Goal: Task Accomplishment & Management: Complete application form

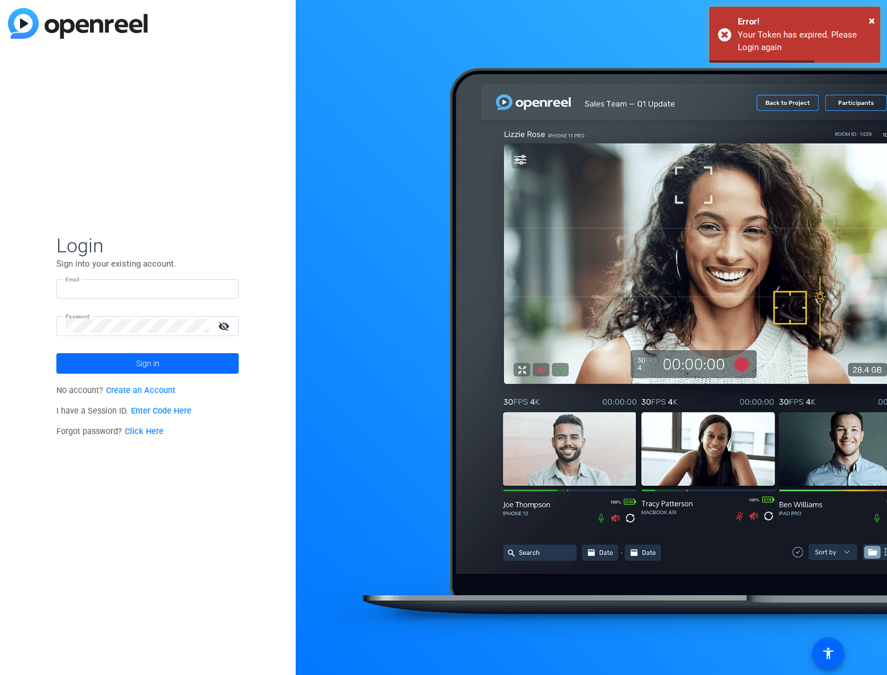
type input "[PERSON_NAME][EMAIL_ADDRESS][PERSON_NAME][DOMAIN_NAME]"
click at [125, 364] on span at bounding box center [147, 363] width 182 height 27
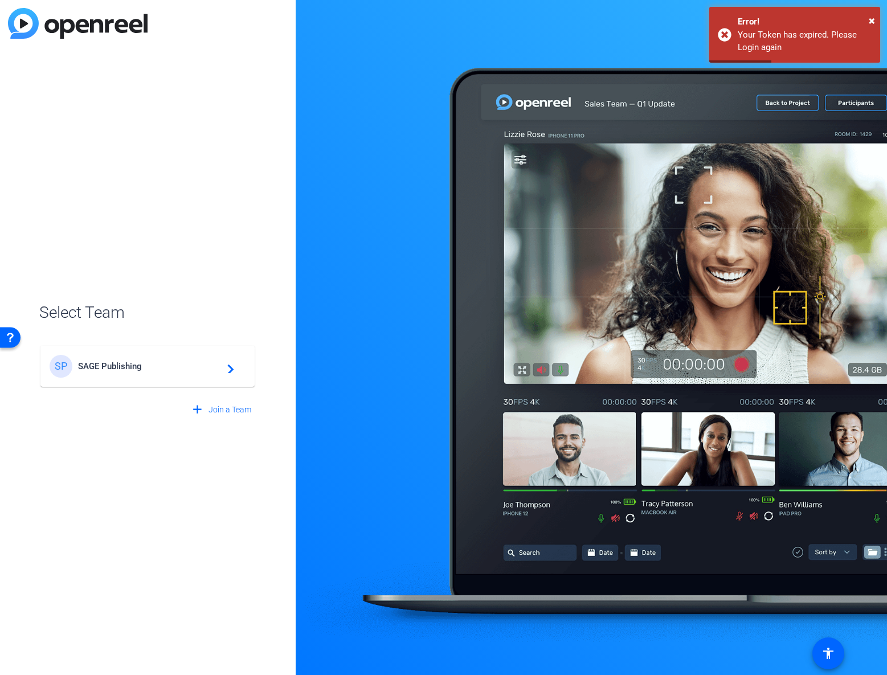
click at [116, 372] on div "SP SAGE Publishing navigate_next" at bounding box center [148, 366] width 196 height 23
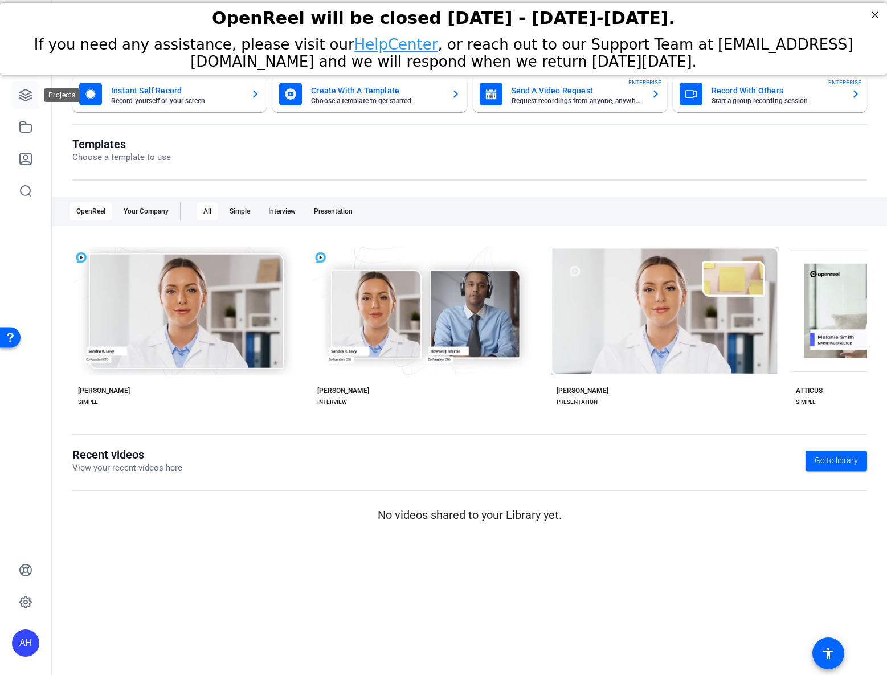
click at [19, 91] on icon at bounding box center [26, 95] width 14 height 14
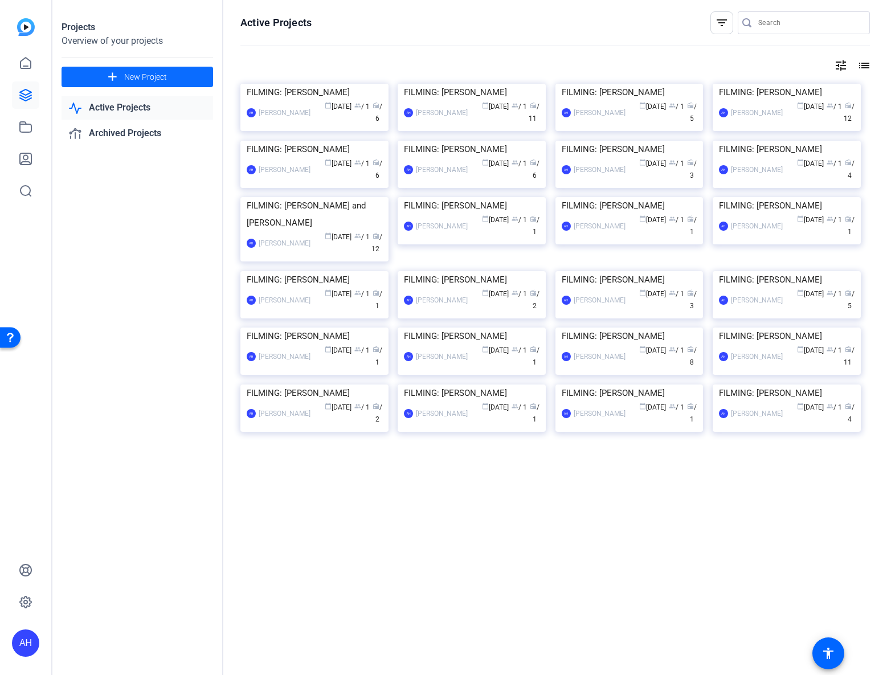
click at [85, 72] on span at bounding box center [138, 76] width 152 height 27
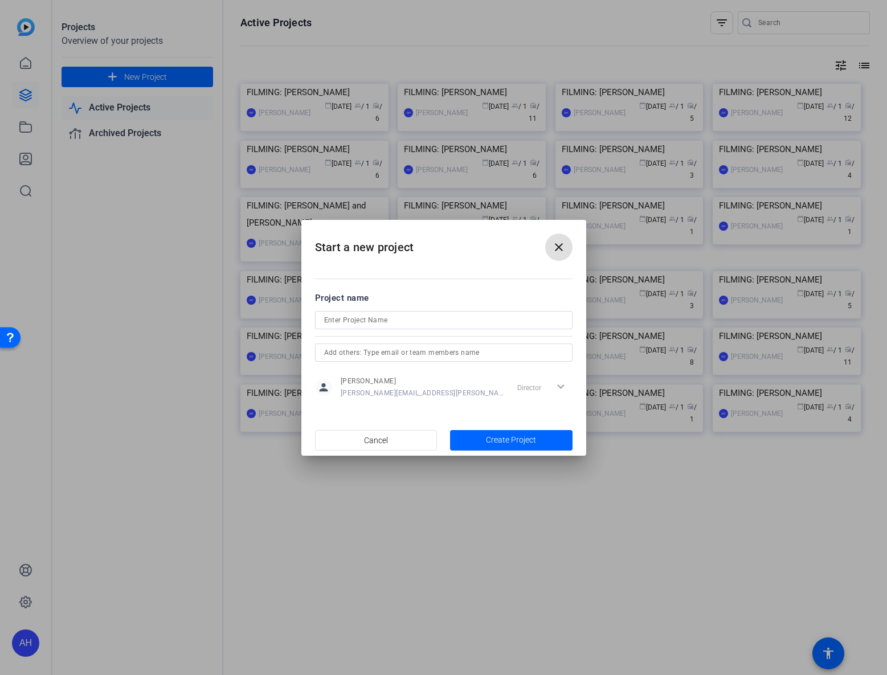
click at [419, 323] on input at bounding box center [443, 320] width 239 height 14
paste input "[PERSON_NAME]"
type input "FILMING: [PERSON_NAME]"
click at [533, 439] on span "Create Project" at bounding box center [511, 440] width 50 height 12
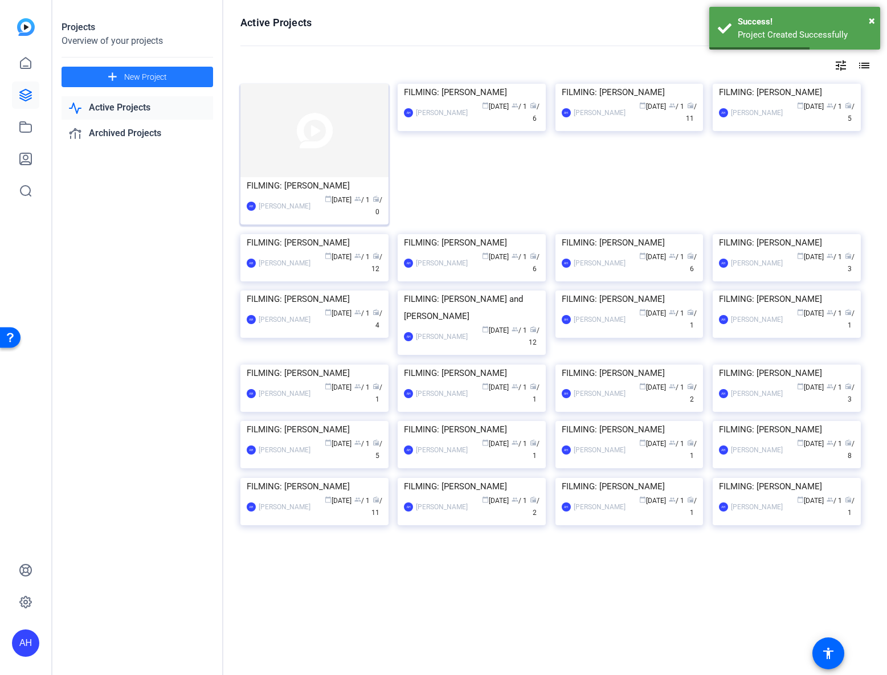
click at [291, 136] on img at bounding box center [315, 130] width 148 height 93
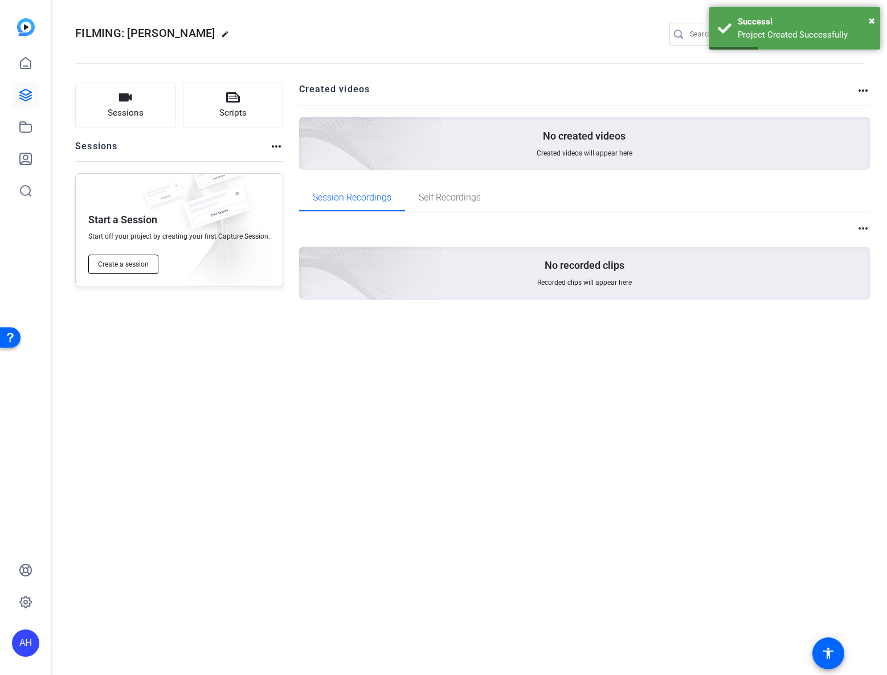
click at [132, 259] on button "Create a session" at bounding box center [123, 264] width 70 height 19
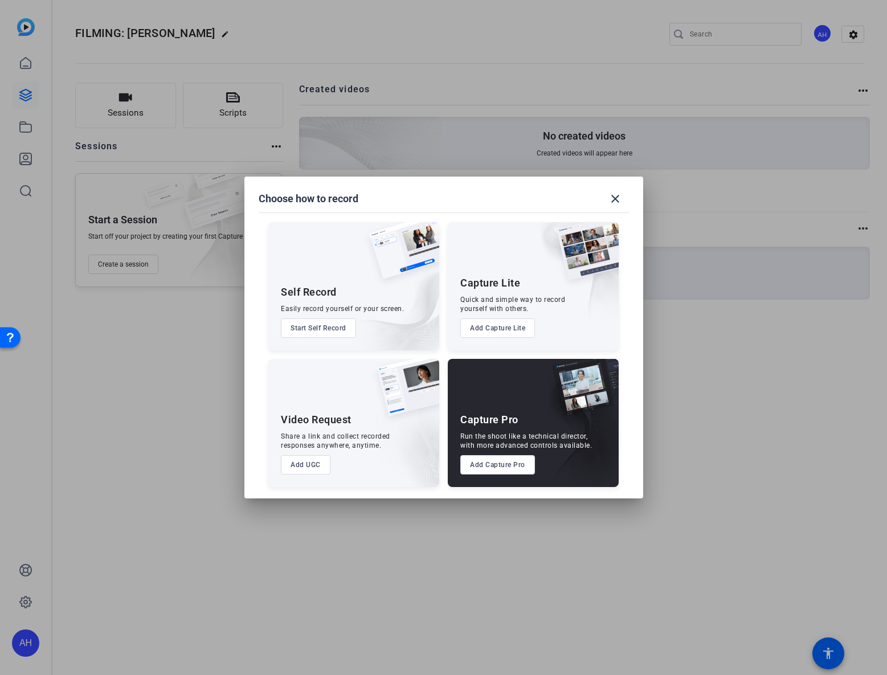
click at [511, 465] on button "Add Capture Pro" at bounding box center [498, 464] width 75 height 19
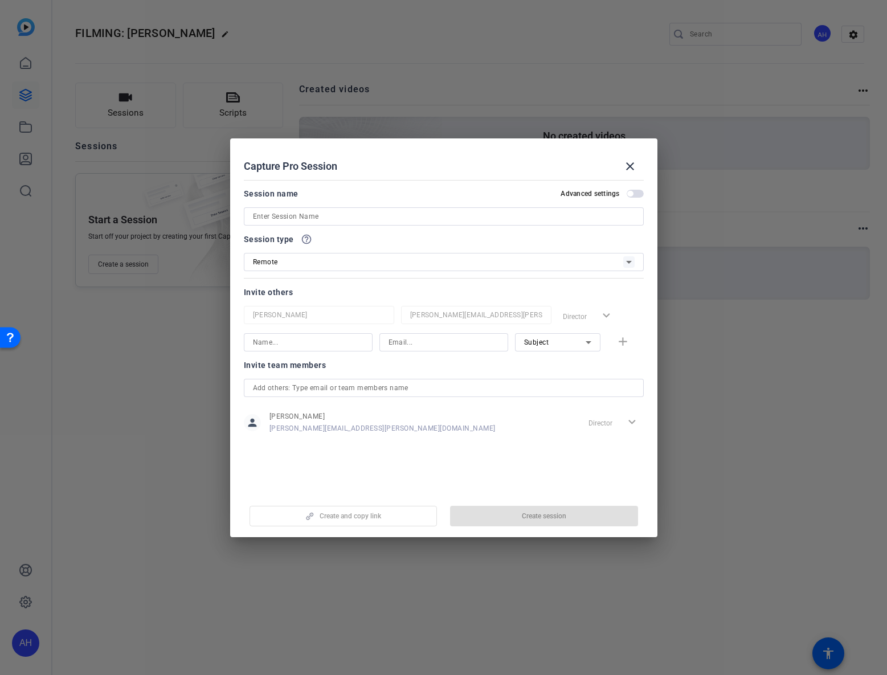
click at [357, 213] on input at bounding box center [444, 217] width 382 height 14
paste input "[PERSON_NAME]"
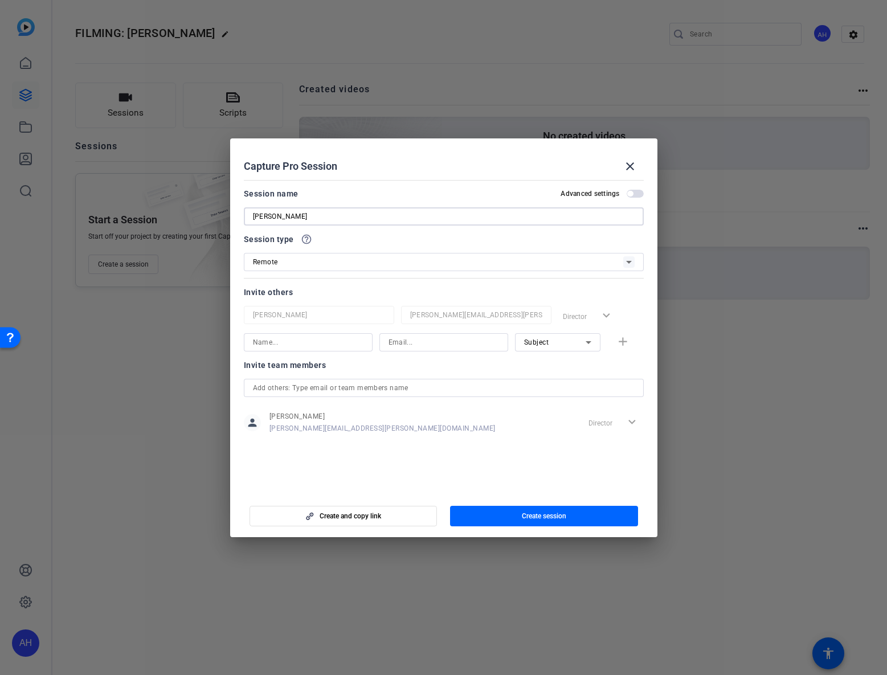
click at [253, 217] on input "[PERSON_NAME]" at bounding box center [444, 217] width 382 height 14
type input "FILMING: [PERSON_NAME]"
click at [316, 346] on input at bounding box center [308, 343] width 111 height 14
paste input "[EMAIL_ADDRESS][DOMAIN_NAME]"
type input "[EMAIL_ADDRESS][DOMAIN_NAME]"
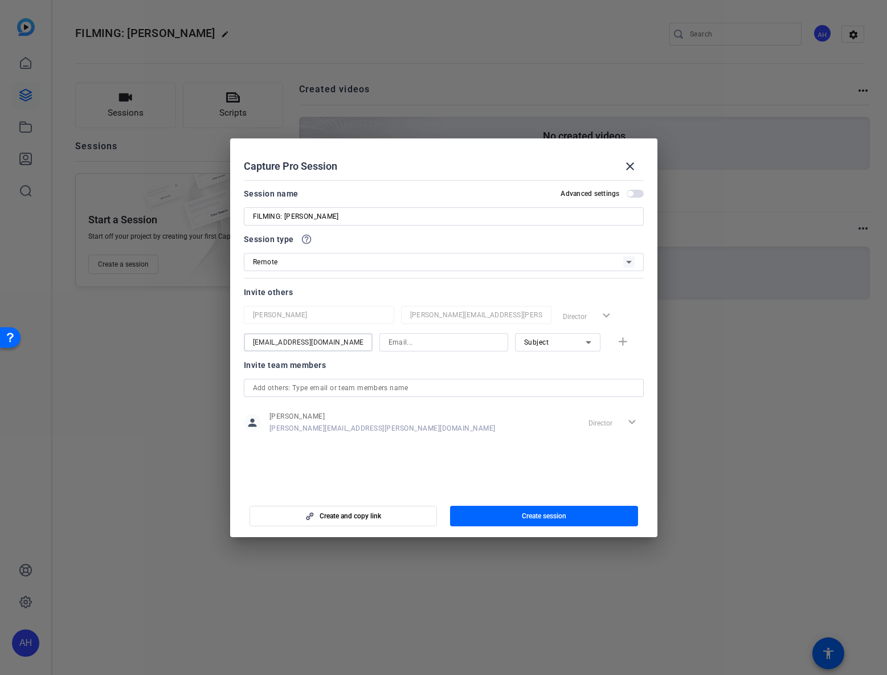
click at [429, 341] on input at bounding box center [444, 343] width 111 height 14
paste input "[EMAIL_ADDRESS][DOMAIN_NAME]"
type input "[EMAIL_ADDRESS][DOMAIN_NAME]"
click at [307, 341] on input "[EMAIL_ADDRESS][DOMAIN_NAME]" at bounding box center [308, 343] width 111 height 14
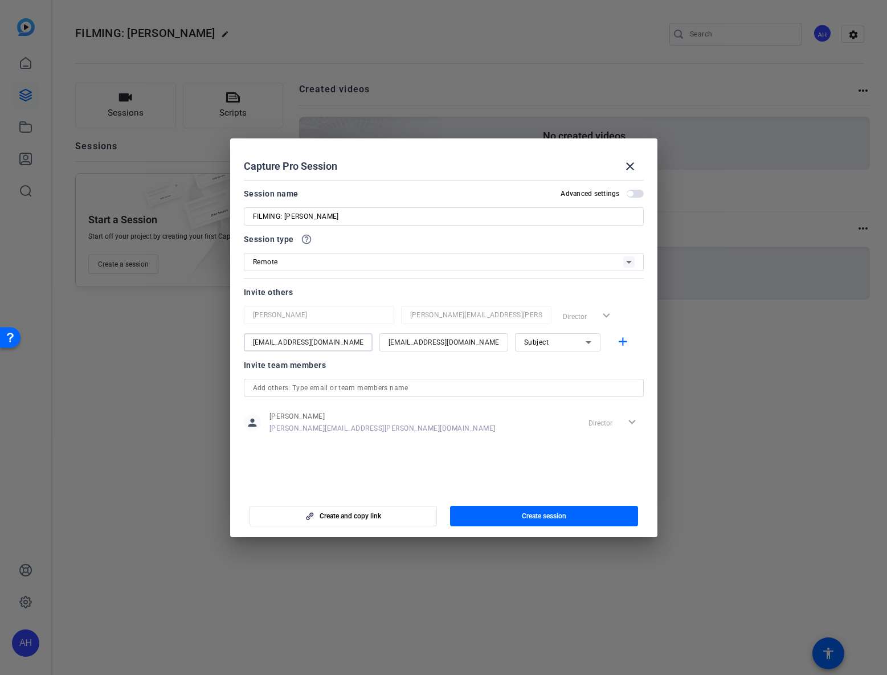
click at [307, 341] on input "[EMAIL_ADDRESS][DOMAIN_NAME]" at bounding box center [308, 343] width 111 height 14
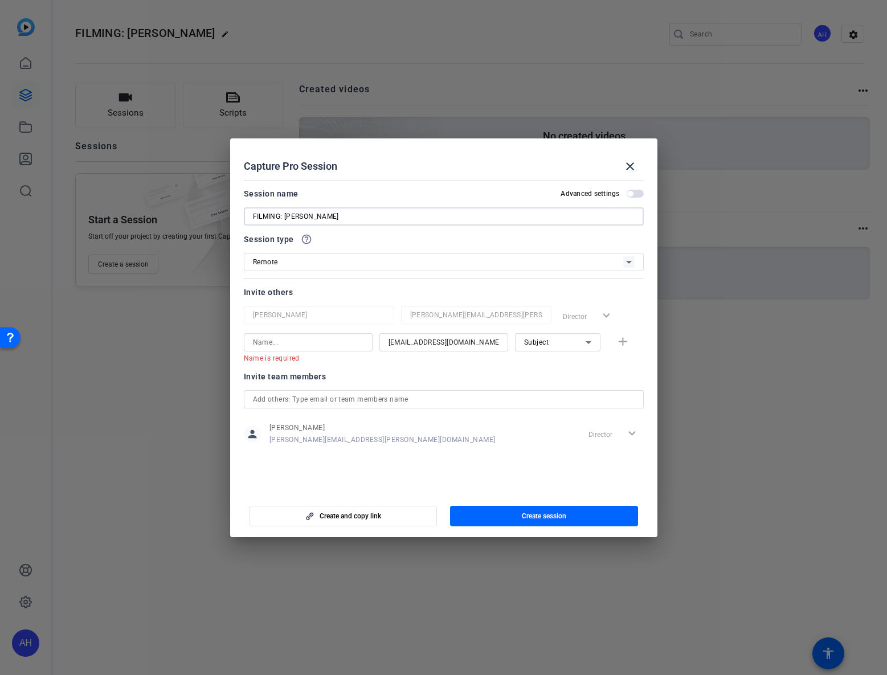
drag, startPoint x: 303, startPoint y: 214, endPoint x: 287, endPoint y: 217, distance: 16.2
click at [287, 217] on input "FILMING: [PERSON_NAME]" at bounding box center [444, 217] width 382 height 14
click at [315, 348] on input at bounding box center [308, 343] width 111 height 14
paste input "[PERSON_NAME]"
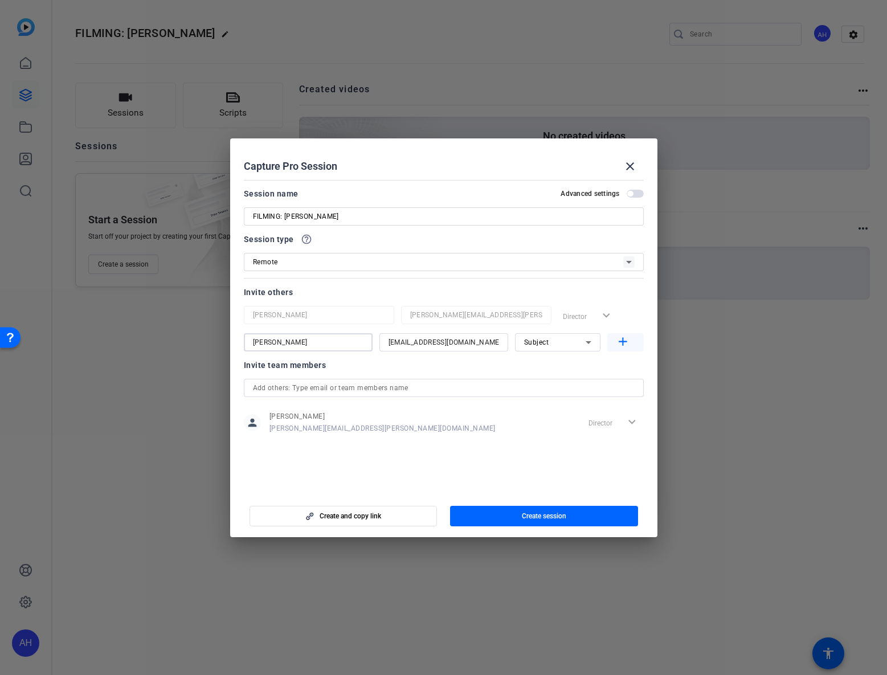
type input "[PERSON_NAME]"
click at [625, 345] on mat-icon "add" at bounding box center [623, 342] width 14 height 14
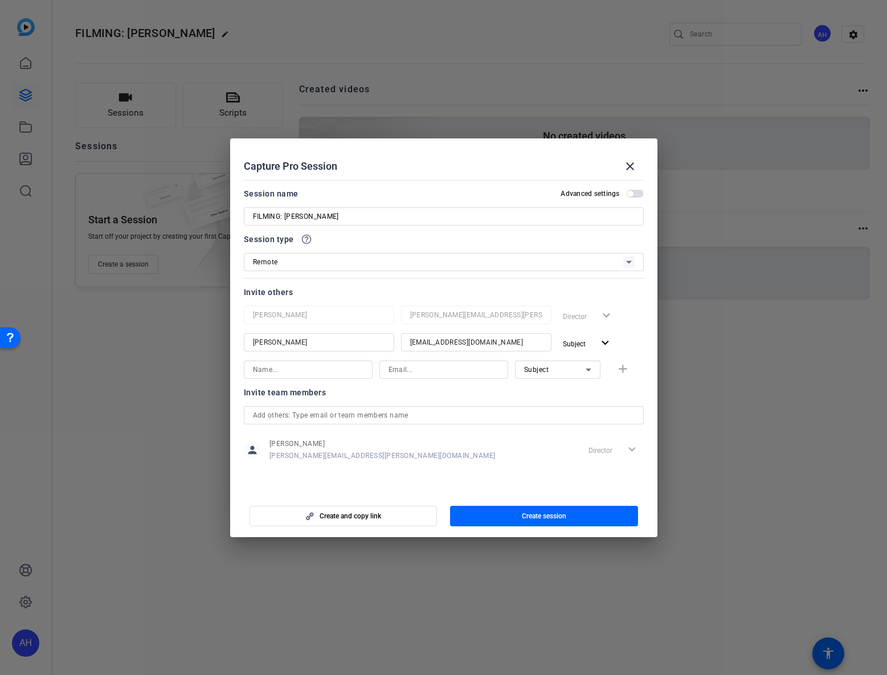
click at [454, 368] on input at bounding box center [444, 370] width 111 height 14
paste input "[EMAIL_ADDRESS][DOMAIN_NAME]"
type input "[EMAIL_ADDRESS][DOMAIN_NAME]"
click at [553, 373] on div "Subject" at bounding box center [555, 369] width 62 height 14
click at [548, 395] on span "Collaborator" at bounding box center [545, 393] width 42 height 14
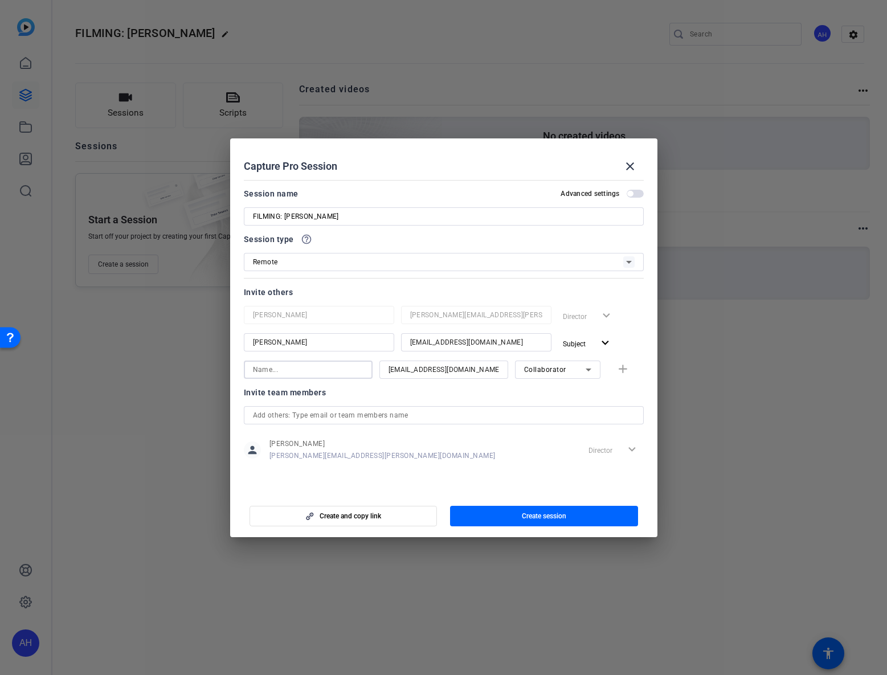
click at [304, 376] on input at bounding box center [308, 370] width 111 height 14
paste input "[PERSON_NAME]"
type input "[PERSON_NAME]"
click at [618, 369] on mat-icon "add" at bounding box center [623, 369] width 14 height 14
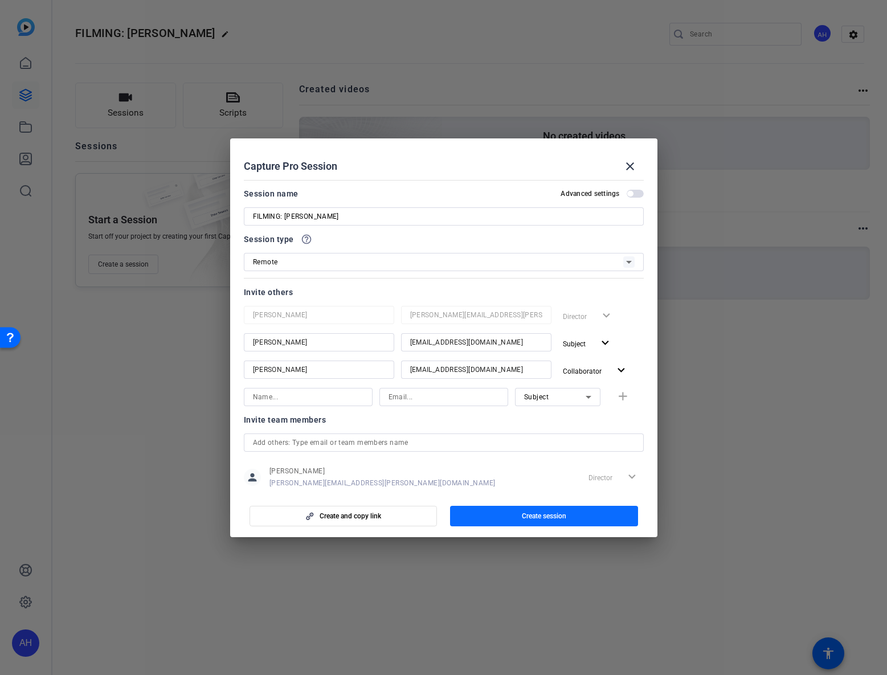
click at [592, 514] on span "button" at bounding box center [544, 516] width 188 height 27
